Goal: Information Seeking & Learning: Learn about a topic

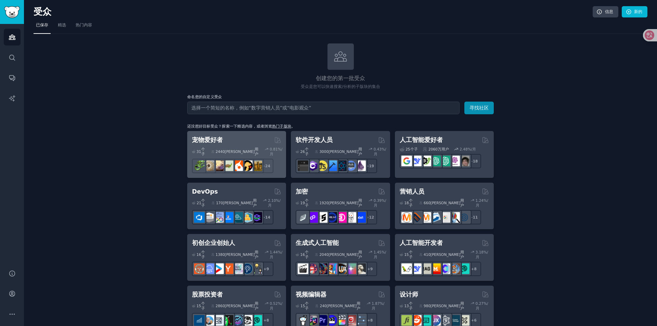
scroll to position [68, 0]
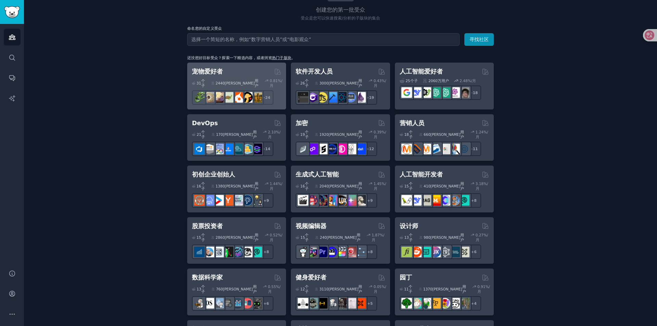
click at [226, 72] on div "宠物爱好者" at bounding box center [236, 71] width 89 height 9
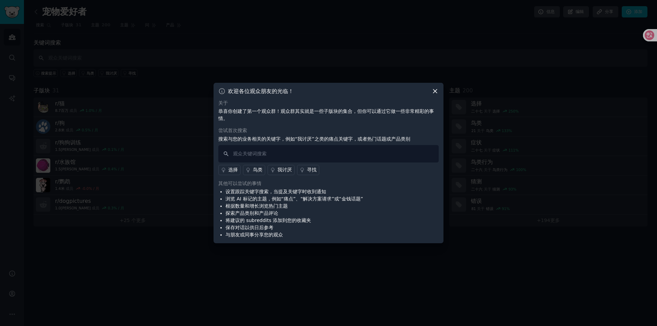
click at [434, 92] on icon at bounding box center [435, 91] width 4 height 4
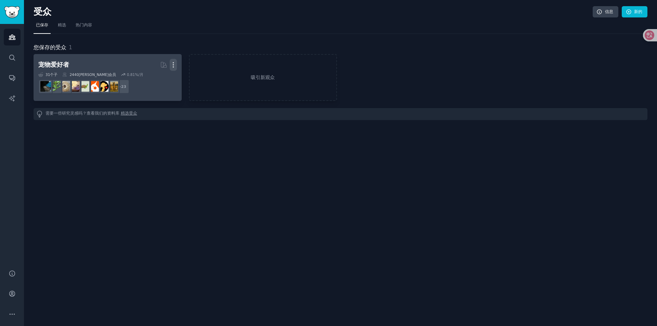
click at [174, 64] on icon "button" at bounding box center [173, 64] width 7 height 7
click at [155, 76] on p "Delete" at bounding box center [155, 79] width 16 height 7
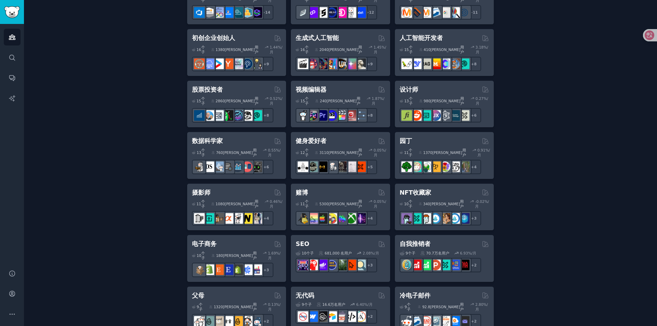
scroll to position [205, 0]
drag, startPoint x: 552, startPoint y: 216, endPoint x: 577, endPoint y: 208, distance: 26.5
click at [577, 208] on div "创建您的第一批受众 受众是您可以快速搜索/分析的子版块的集合 命名您的自定义受众 观众姓名 寻找社区 还没想好目标受众？探索一下精选内容，或者浏览 热门子版块…" at bounding box center [341, 235] width 614 height 795
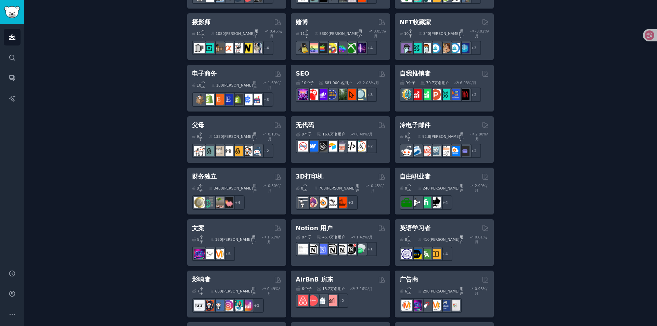
scroll to position [377, 0]
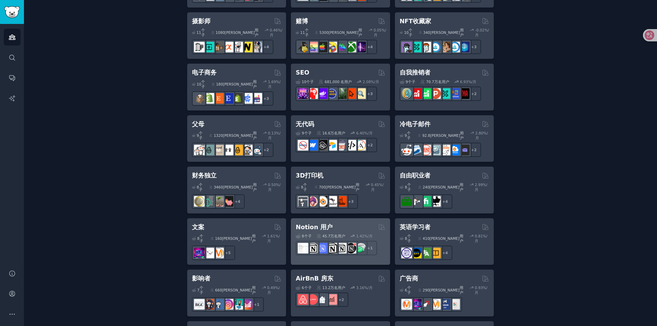
click at [345, 223] on div "Notion 用户" at bounding box center [340, 227] width 89 height 9
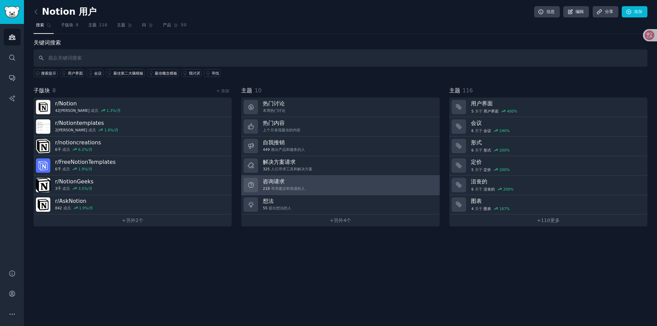
click at [304, 181] on link "咨询请求 218 寻求建议和资源的人" at bounding box center [340, 186] width 198 height 20
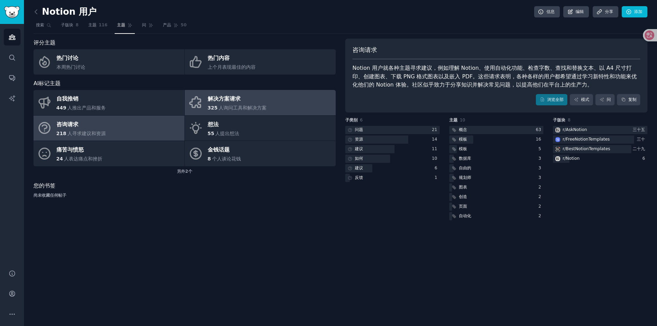
click at [212, 109] on font "325" at bounding box center [213, 107] width 10 height 5
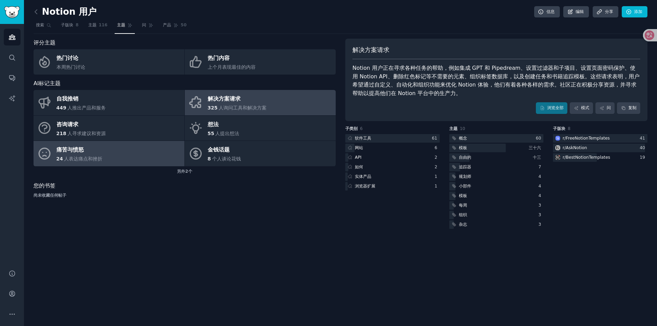
click at [133, 153] on link "痛苦与愤怒 24 人表达痛点和挫折" at bounding box center [109, 153] width 151 height 25
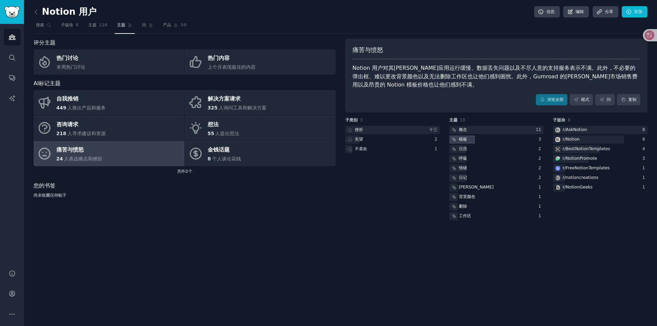
click at [465, 137] on div "模板" at bounding box center [463, 140] width 8 height 6
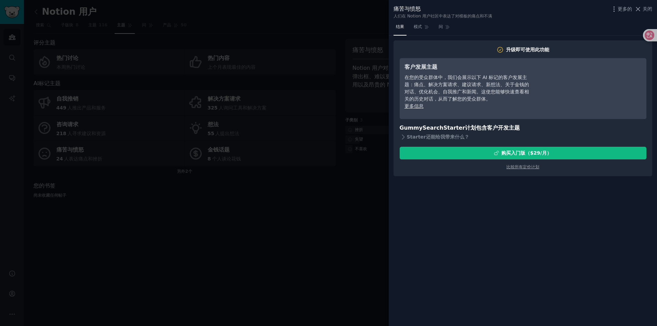
click at [344, 206] on div at bounding box center [328, 163] width 657 height 326
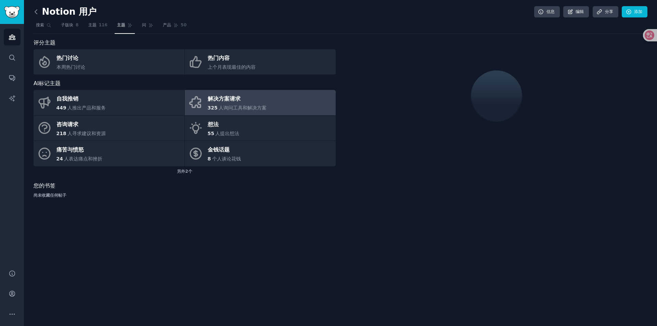
click at [38, 13] on icon at bounding box center [36, 11] width 7 height 7
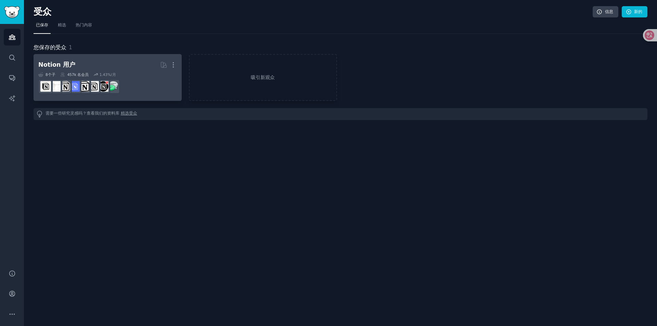
click at [78, 63] on h2 "Notion 用户 更多的" at bounding box center [107, 65] width 139 height 12
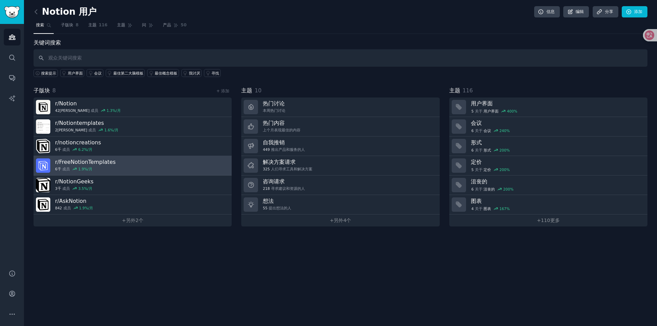
click at [105, 166] on div "r/ FreeNotionTemplates 6千 成员 1.9 %/月" at bounding box center [85, 166] width 61 height 14
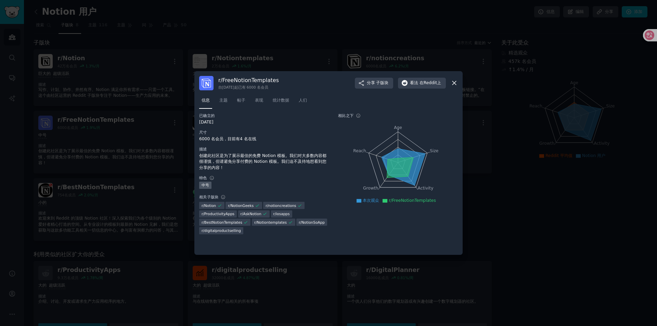
click at [457, 83] on icon at bounding box center [454, 82] width 7 height 7
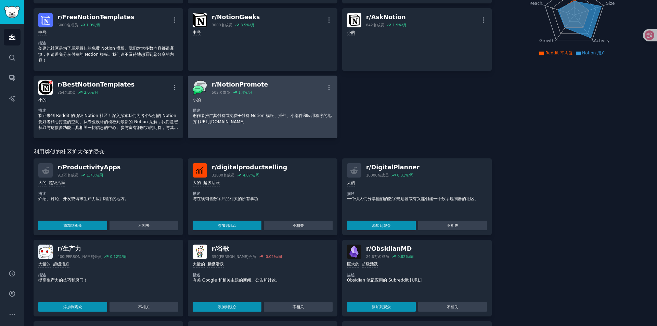
scroll to position [137, 0]
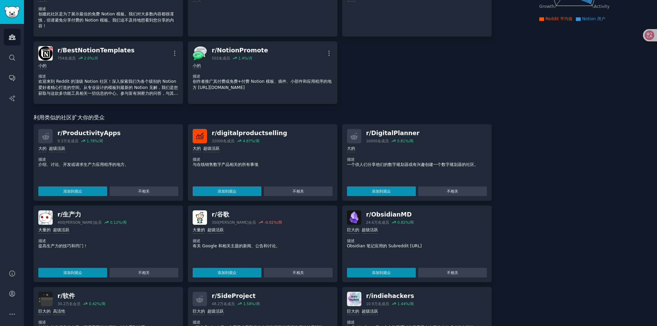
click at [378, 218] on font "ObsidianMD" at bounding box center [392, 214] width 41 height 7
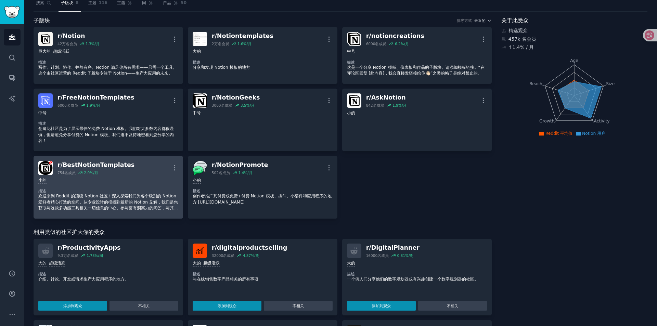
scroll to position [0, 0]
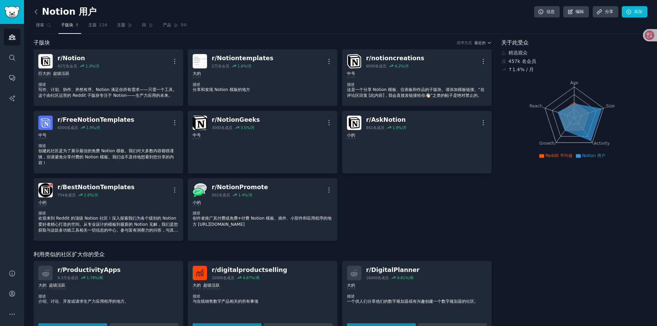
click at [36, 12] on icon at bounding box center [36, 11] width 7 height 7
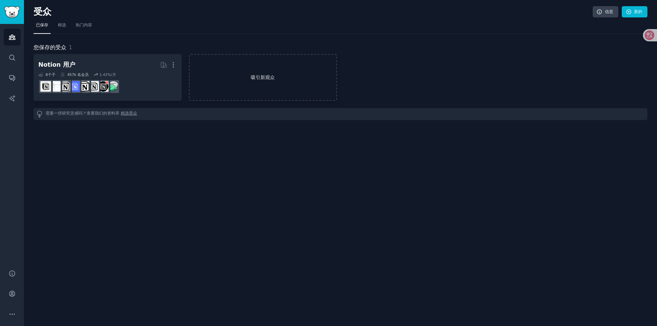
click at [225, 72] on link "吸引新观众" at bounding box center [263, 77] width 148 height 47
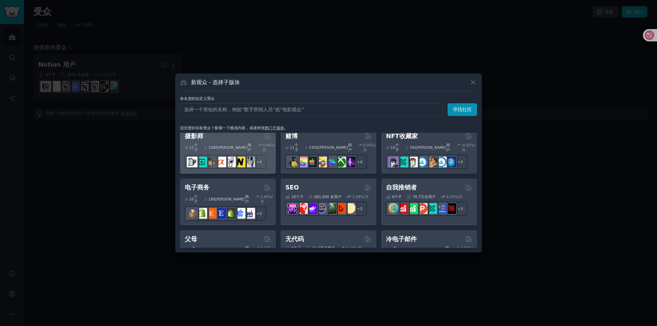
scroll to position [274, 0]
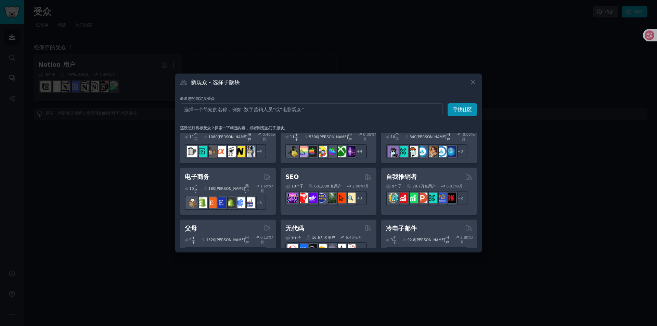
drag, startPoint x: 272, startPoint y: 203, endPoint x: 263, endPoint y: 184, distance: 21.3
click at [263, 184] on div "宠物爱好者 由 GummySearch 策划 31 个子 ​ 2440万 用户 0.81 %/月 + 24 软件开发人员 26 个子 ​ 3000万 用户 0…" at bounding box center [328, 212] width 297 height 707
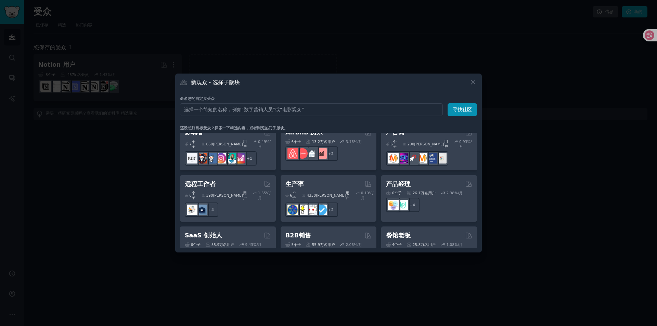
scroll to position [534, 0]
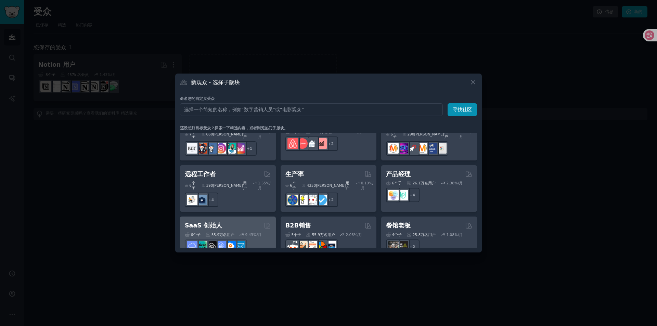
click at [246, 230] on div "6 个子 ​ 55.9万名 用户 9.43 %/月" at bounding box center [228, 242] width 86 height 24
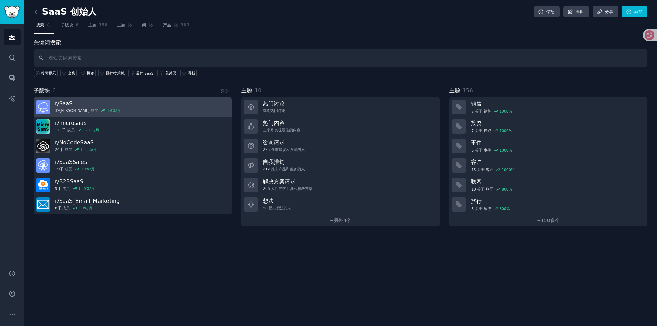
click at [119, 109] on link "r/ SaaS 39万 成员 8.4 %/月" at bounding box center [133, 108] width 198 height 20
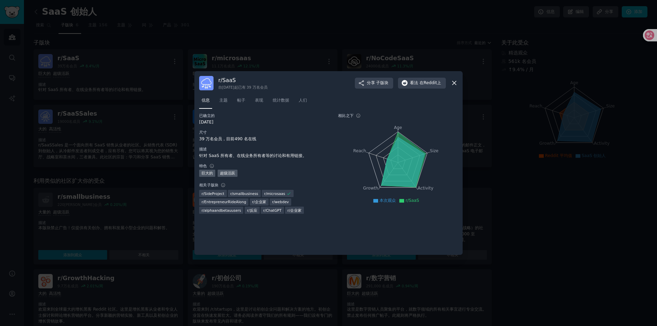
drag, startPoint x: 125, startPoint y: 182, endPoint x: 118, endPoint y: 205, distance: 23.9
click at [118, 205] on div at bounding box center [328, 163] width 657 height 326
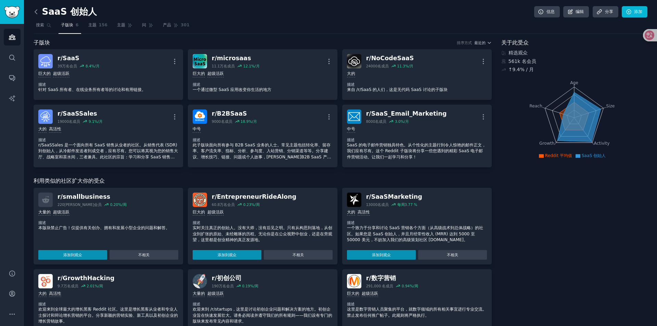
click at [34, 14] on icon at bounding box center [36, 11] width 7 height 7
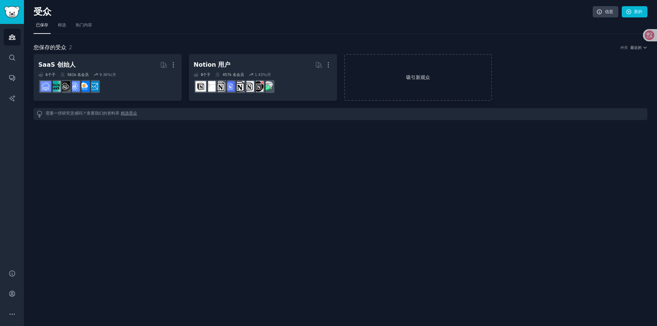
click at [395, 80] on font "吸引新观众" at bounding box center [418, 77] width 147 height 7
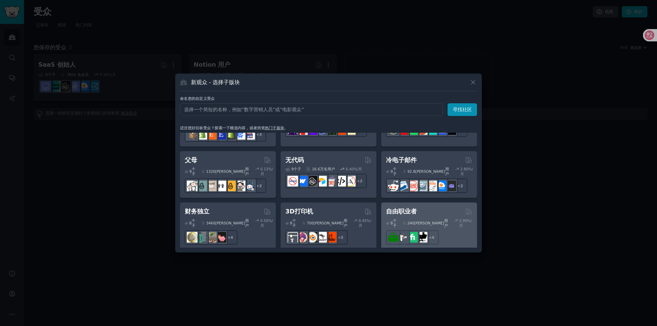
scroll to position [377, 0]
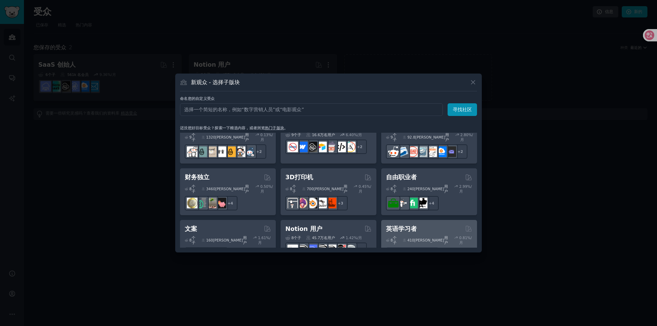
click at [424, 225] on div "英语学习者" at bounding box center [429, 229] width 86 height 9
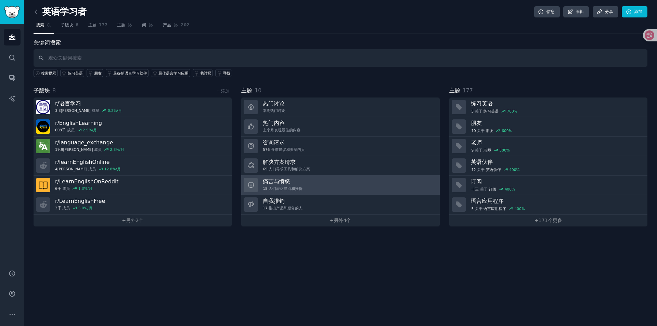
click at [300, 190] on font "人们表达痛点和挫折" at bounding box center [286, 189] width 34 height 4
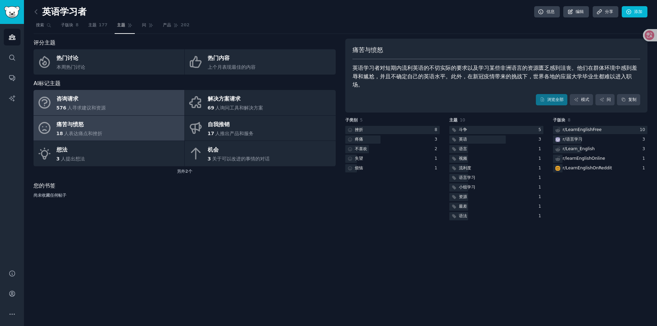
click at [119, 113] on link "咨询请求 576 人寻求建议和资源" at bounding box center [109, 102] width 151 height 25
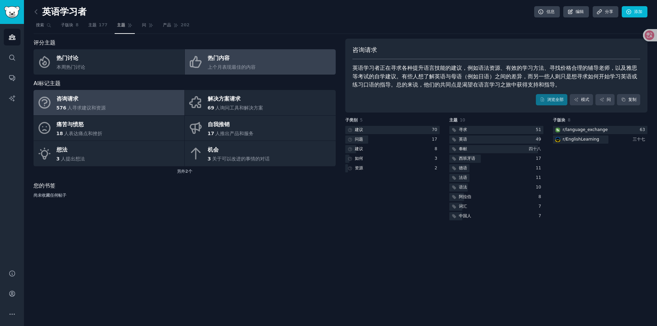
click at [259, 58] on link "热门内容 上个月表现最佳的内容" at bounding box center [260, 61] width 151 height 25
